Goal: Task Accomplishment & Management: Complete application form

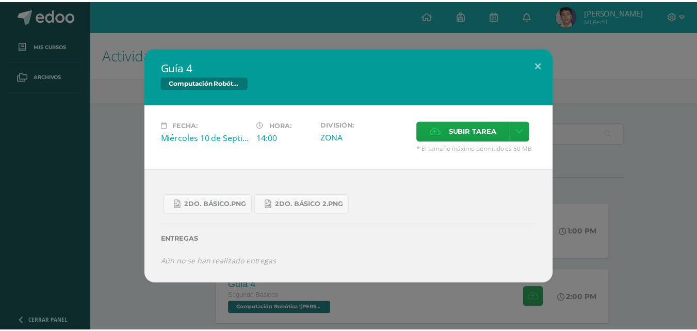
scroll to position [155, 0]
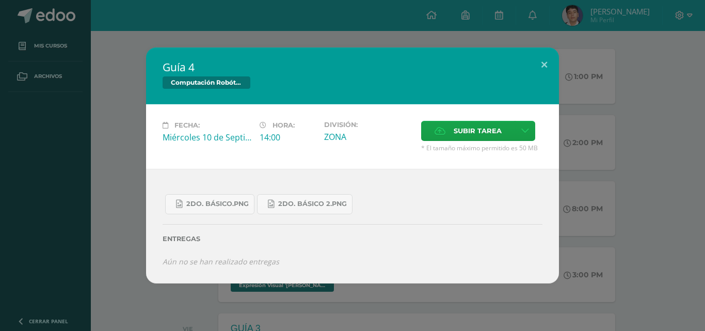
click at [446, 130] on icon at bounding box center [440, 131] width 11 height 7
click at [0, 0] on input "Subir tarea" at bounding box center [0, 0] width 0 height 0
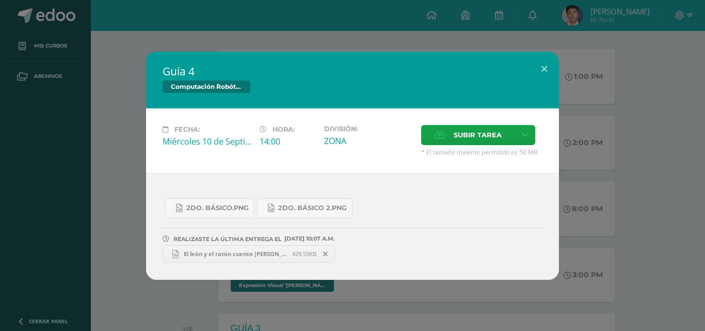
click at [653, 240] on div "Guía 4 Computación Robótica Fecha: [DATE] Hora: 14:00 División: Subir tarea" at bounding box center [352, 166] width 697 height 228
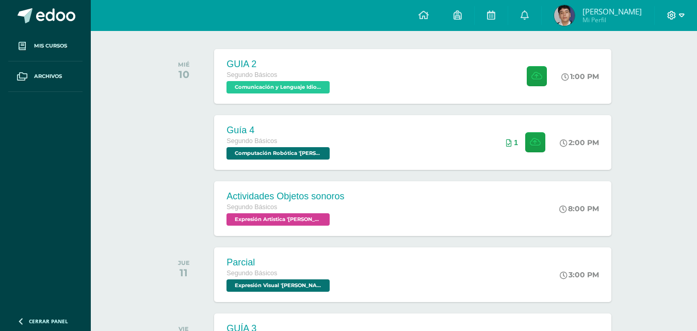
click at [675, 14] on icon at bounding box center [672, 15] width 9 height 9
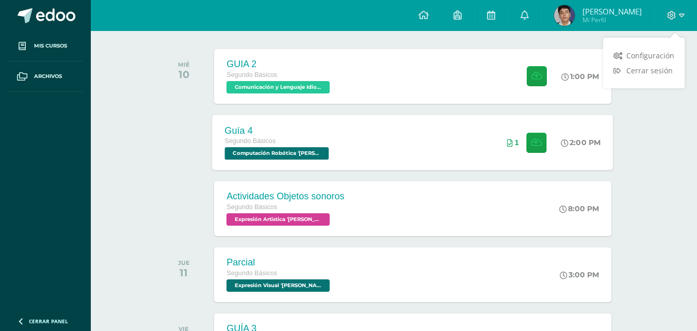
click at [605, 136] on div "2:00 PM" at bounding box center [587, 142] width 54 height 55
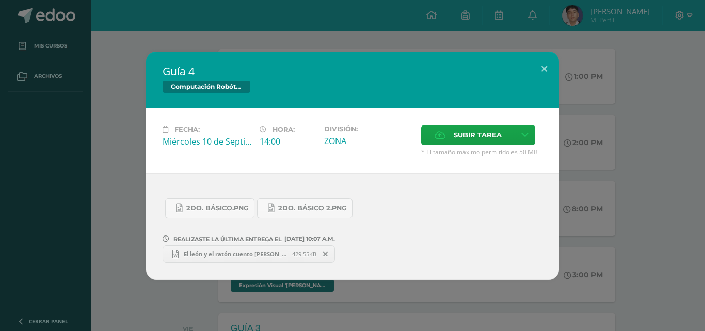
drag, startPoint x: 665, startPoint y: 63, endPoint x: 691, endPoint y: 41, distance: 33.7
click at [665, 63] on div "Guía 4 Computación Robótica Fecha: Miércoles 10 de Septiembre Hora: 14:00 Divis…" at bounding box center [352, 166] width 697 height 228
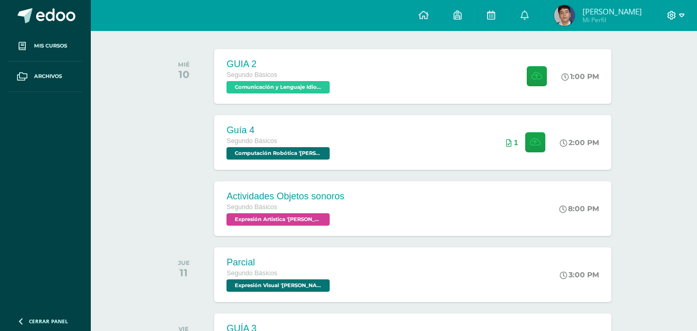
click at [683, 12] on icon at bounding box center [682, 15] width 6 height 9
click at [659, 71] on span "Cerrar sesión" at bounding box center [650, 71] width 46 height 10
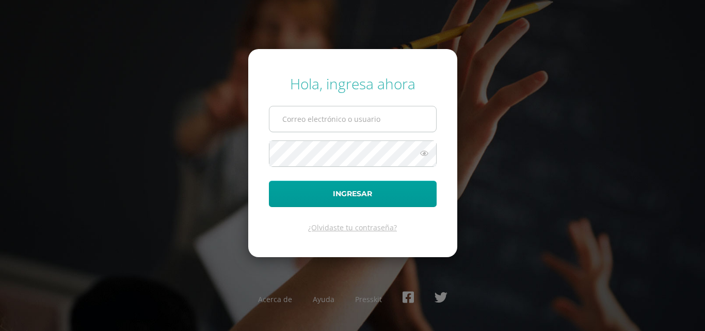
click at [308, 117] on input "text" at bounding box center [352, 118] width 167 height 25
type input "[EMAIL_ADDRESS][DOMAIN_NAME]"
click at [269, 181] on button "Ingresar" at bounding box center [353, 194] width 168 height 26
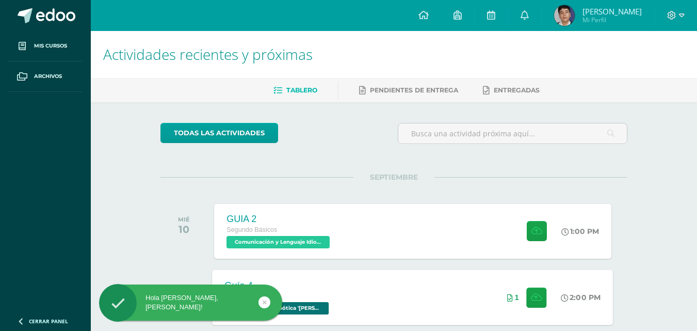
click at [391, 277] on div "Guía 4 Segundo Básicos Computación Robótica '[PERSON_NAME]' 2:00 PM 1 Guía 4 Co…" at bounding box center [413, 296] width 401 height 55
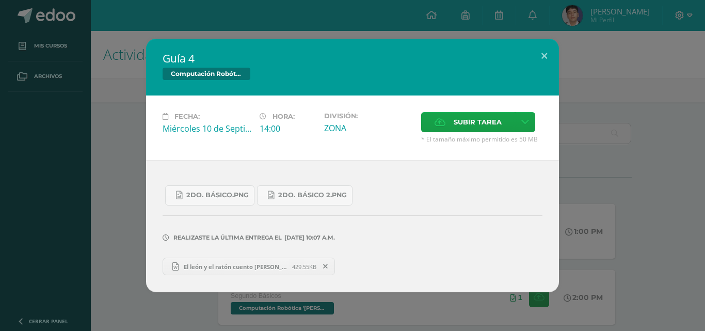
click at [244, 259] on link "El león y el ratón cuento Javier Sánchez Newton.docx 429.55KB" at bounding box center [249, 267] width 172 height 18
click at [455, 83] on div "Guía 4 Computación Robótica" at bounding box center [352, 67] width 413 height 57
click at [466, 119] on span "Subir tarea" at bounding box center [478, 122] width 48 height 19
click at [0, 0] on input "Subir tarea" at bounding box center [0, 0] width 0 height 0
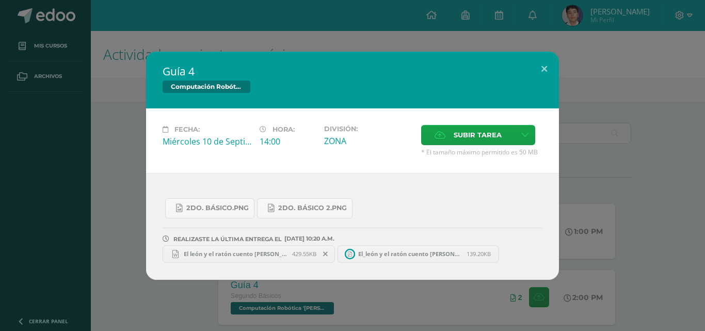
click at [327, 257] on icon at bounding box center [325, 253] width 5 height 7
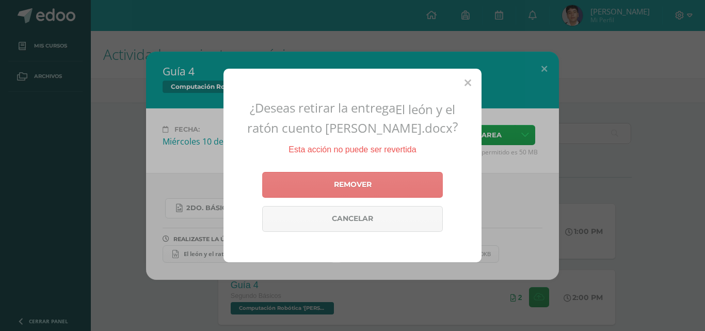
click at [340, 198] on link "Remover" at bounding box center [352, 185] width 181 height 26
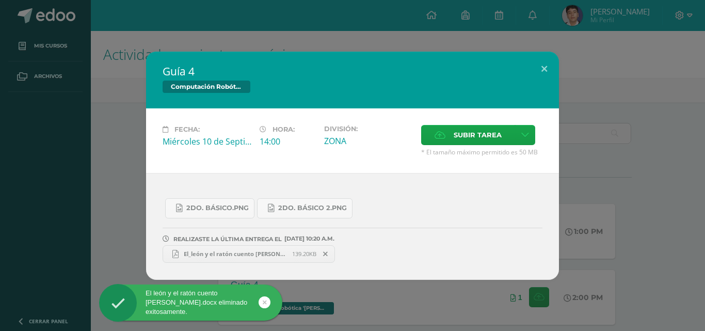
click at [277, 250] on span "El_león y el ratón cuento Javier Sánchez Newton ...pdf" at bounding box center [236, 254] width 114 height 8
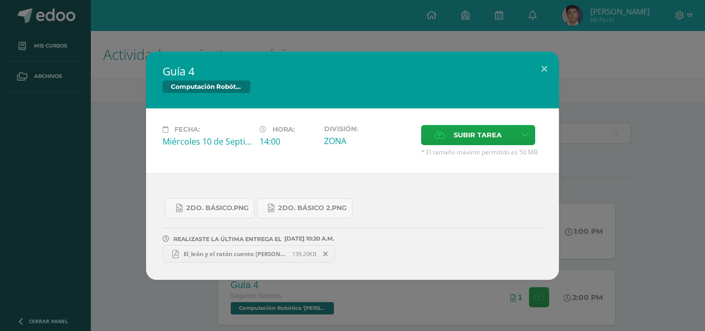
click at [276, 246] on link "El_león y el ratón cuento Javier Sánchez Newton ...pdf 139.20KB" at bounding box center [249, 254] width 172 height 18
click at [303, 34] on div "Guía 4 Computación Robótica Fecha: Miércoles 10 de Septiembre Hora: 14:00 Divis…" at bounding box center [352, 165] width 705 height 331
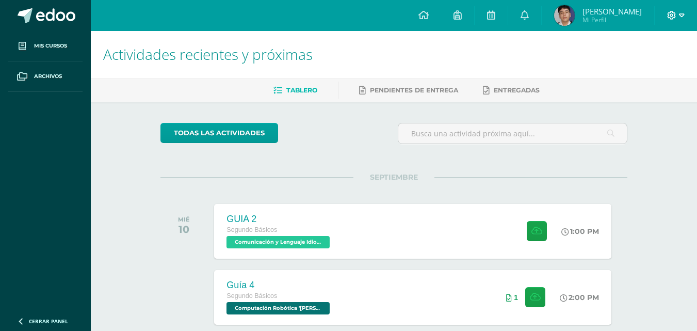
click at [670, 15] on icon at bounding box center [672, 15] width 9 height 9
click at [646, 67] on span "Cerrar sesión" at bounding box center [650, 71] width 46 height 10
